Goal: Communication & Community: Ask a question

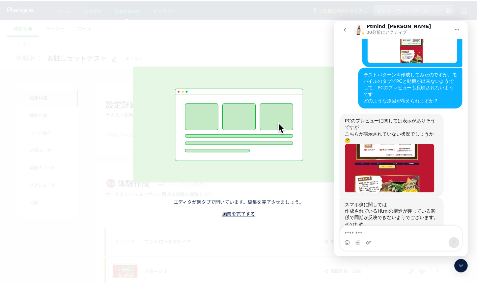
scroll to position [125, 0]
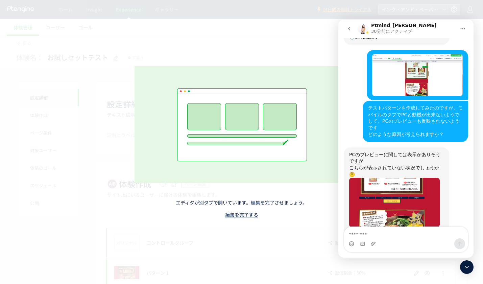
click at [245, 215] on link "編集を完了する" at bounding box center [241, 214] width 33 height 7
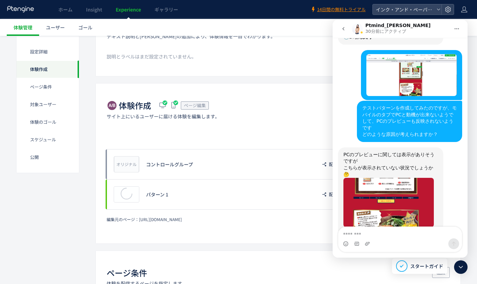
scroll to position [101, 0]
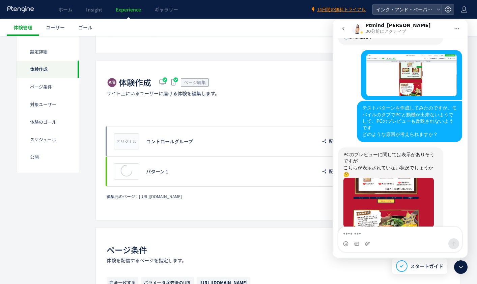
click at [225, 170] on div "パターン 1" at bounding box center [228, 171] width 164 height 7
click at [223, 172] on div "パターン 1" at bounding box center [228, 171] width 164 height 7
click at [194, 175] on div "プレビュー パターン 1 配信割合：50%" at bounding box center [278, 171] width 343 height 30
click at [147, 171] on div "パターン 1" at bounding box center [228, 171] width 164 height 7
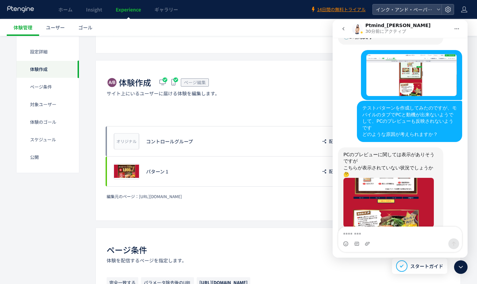
click at [345, 29] on icon "go back" at bounding box center [343, 28] width 5 height 5
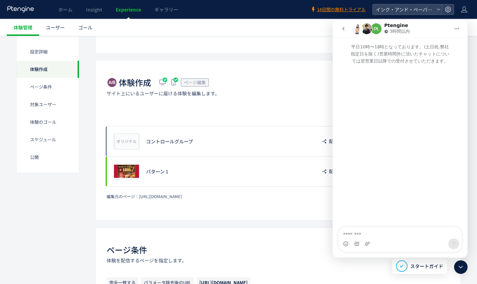
scroll to position [0, 0]
click at [465, 266] on icon at bounding box center [461, 267] width 8 height 8
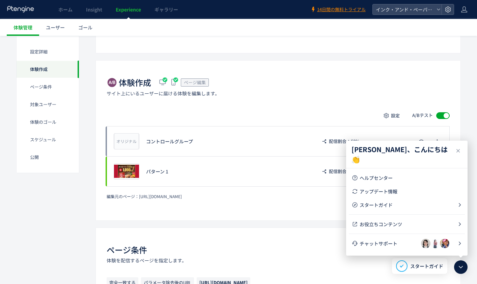
click at [458, 148] on icon at bounding box center [458, 151] width 8 height 8
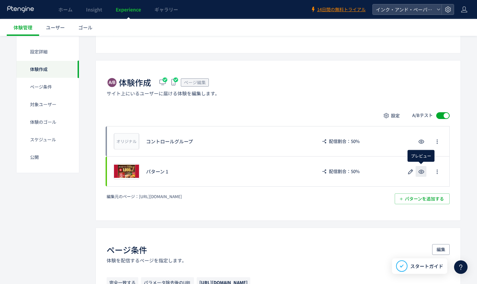
click at [423, 172] on icon "button" at bounding box center [422, 171] width 8 height 8
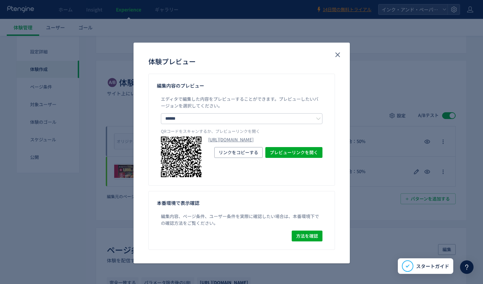
click at [275, 143] on link "[URL][DOMAIN_NAME]" at bounding box center [265, 139] width 114 height 6
click at [470, 266] on icon at bounding box center [466, 267] width 8 height 8
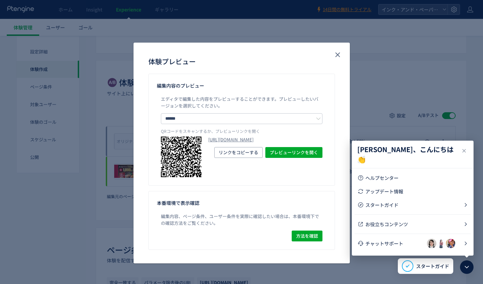
click at [399, 242] on span "チャットサポート" at bounding box center [395, 243] width 61 height 7
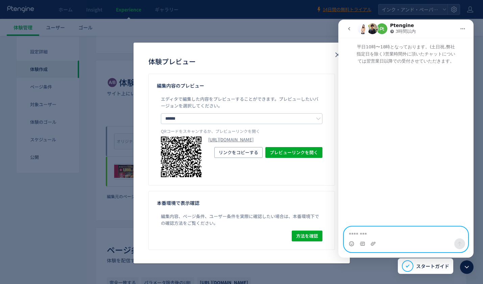
click at [395, 234] on textarea "メッセージ..." at bounding box center [406, 232] width 124 height 11
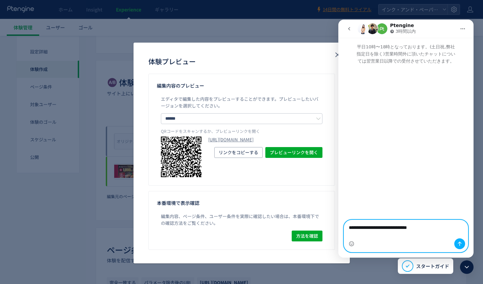
type textarea "**********"
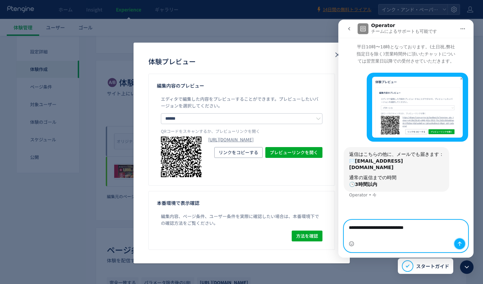
click at [463, 241] on button "メッセージを送信…" at bounding box center [459, 243] width 11 height 11
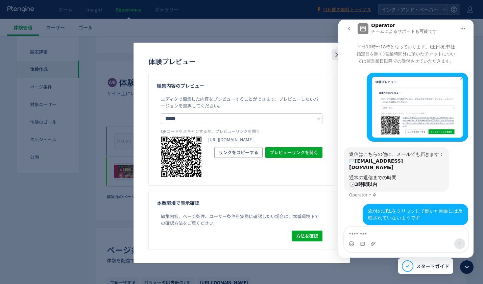
click at [0, 0] on button "close" at bounding box center [0, 0] width 0 height 0
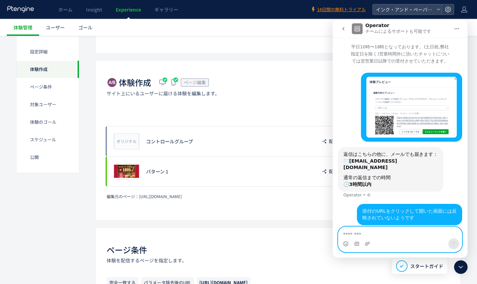
click at [415, 236] on textarea "メッセージ..." at bounding box center [401, 232] width 124 height 11
paste textarea "**********"
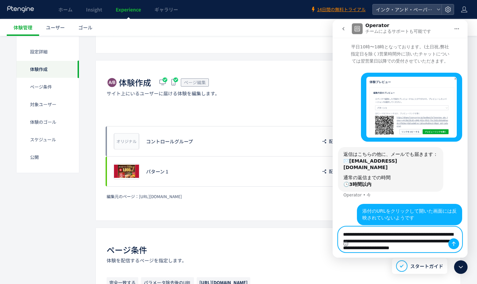
scroll to position [19, 0]
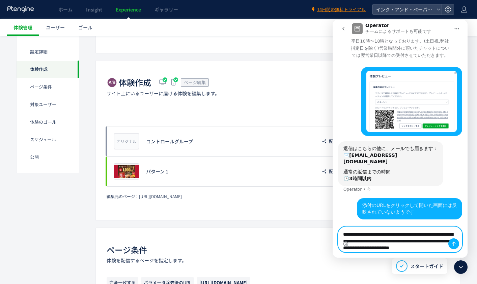
type textarea "**********"
click at [457, 242] on button "メッセージを送信…" at bounding box center [454, 243] width 11 height 11
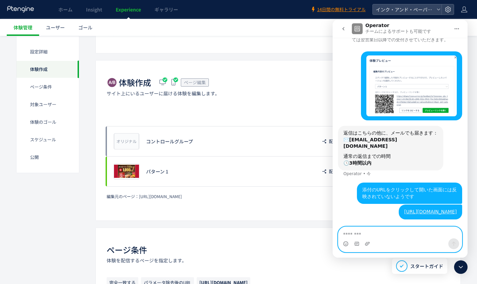
scroll to position [135, 0]
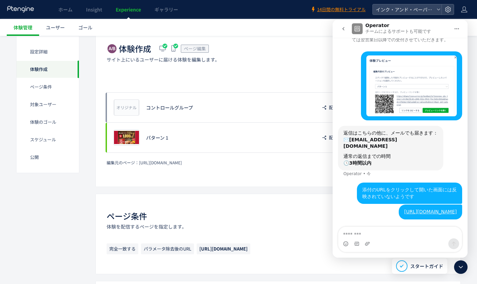
click at [275, 182] on div "体験作成 ページ編集 サイト上にいるユーザーに届ける体験を編集します。 設定 A/Bテスト オリジナル プレビュー コントロールグループ 配信割合：50% プ…" at bounding box center [279, 106] width 366 height 160
click at [257, 137] on div "パターン 1" at bounding box center [228, 137] width 164 height 7
click at [463, 266] on icon at bounding box center [461, 267] width 8 height 8
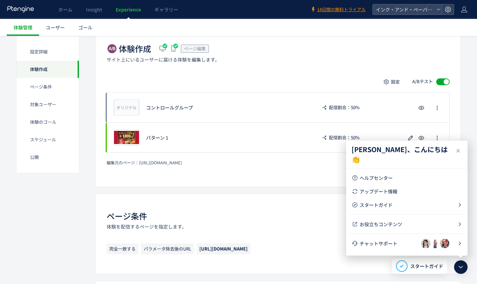
click at [458, 150] on icon at bounding box center [458, 151] width 8 height 8
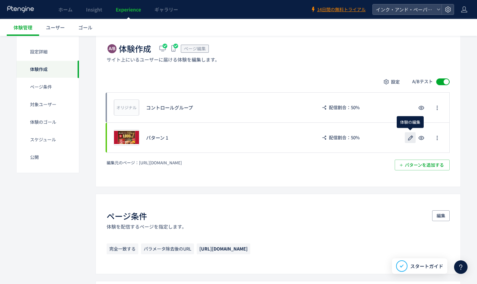
click at [413, 138] on icon "button" at bounding box center [411, 138] width 8 height 8
